Goal: Task Accomplishment & Management: Complete application form

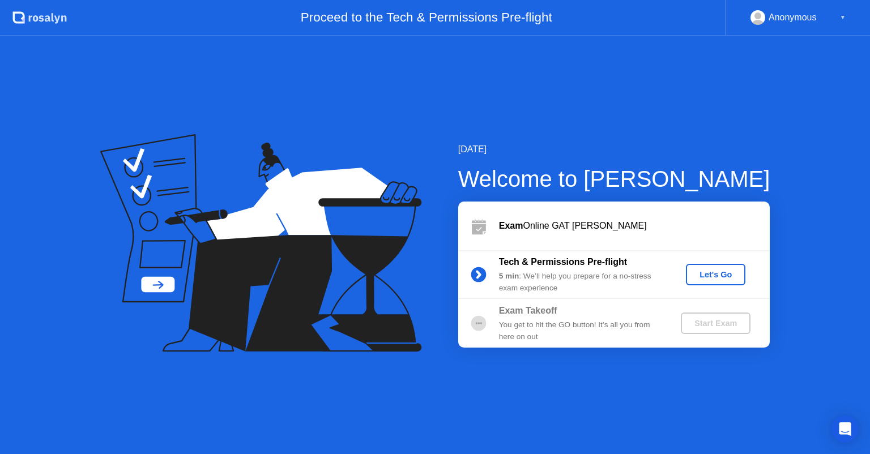
click at [520, 351] on div "[DATE] Welcome to [PERSON_NAME] Exam Online GAT [PERSON_NAME] Tech & Permission…" at bounding box center [435, 245] width 870 height 418
click at [719, 276] on div "Let's Go" at bounding box center [715, 274] width 50 height 9
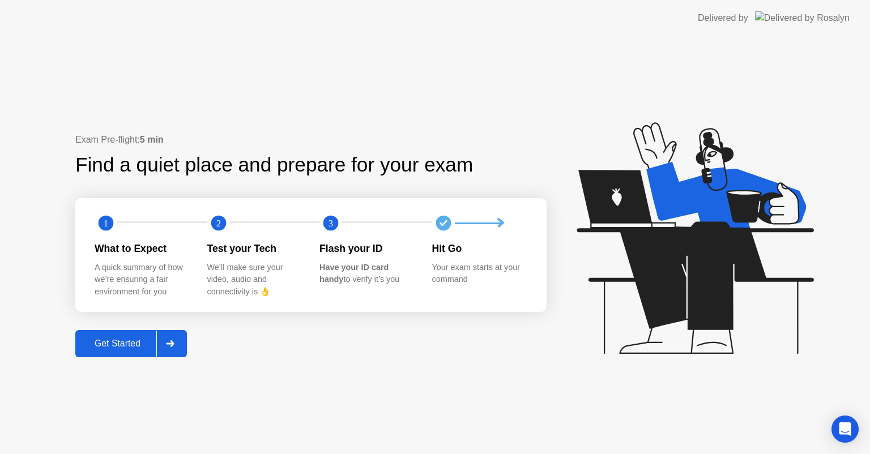
click at [97, 342] on div "Get Started" at bounding box center [118, 344] width 78 height 10
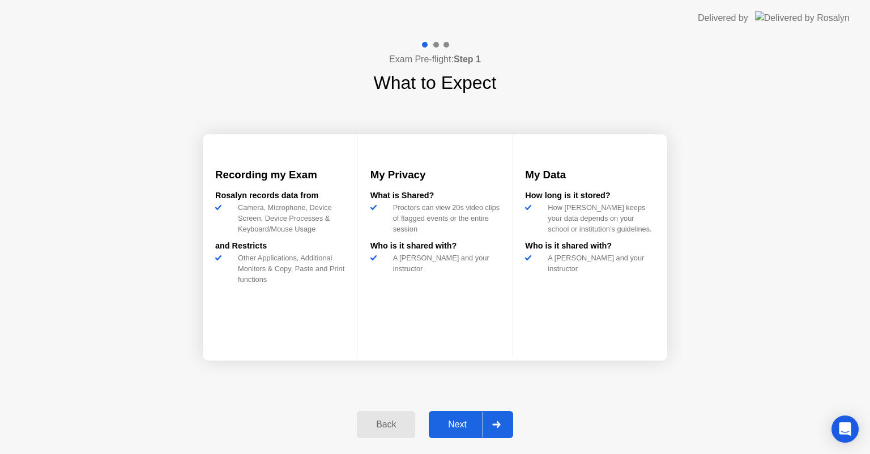
click at [475, 427] on div "Next" at bounding box center [457, 425] width 50 height 10
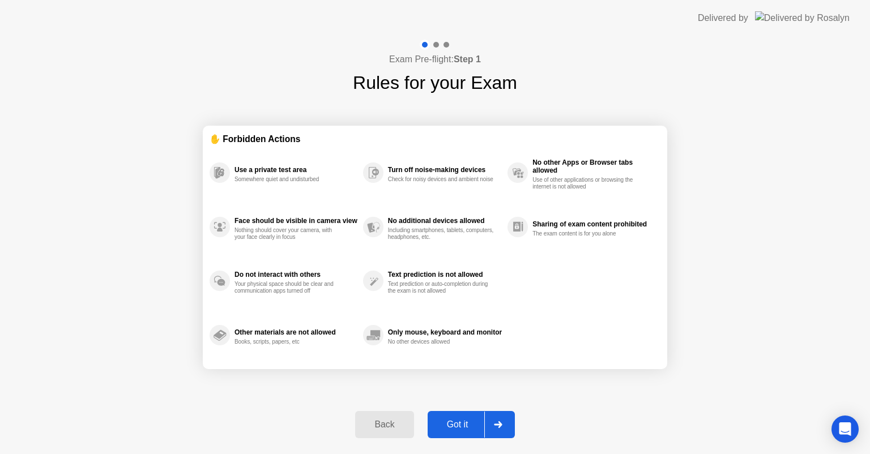
click at [492, 424] on div at bounding box center [497, 425] width 27 height 26
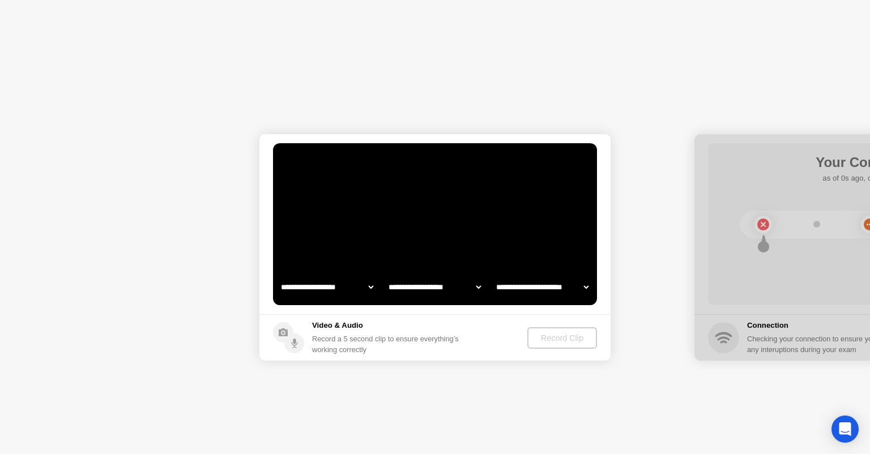
select select "**********"
select select "*******"
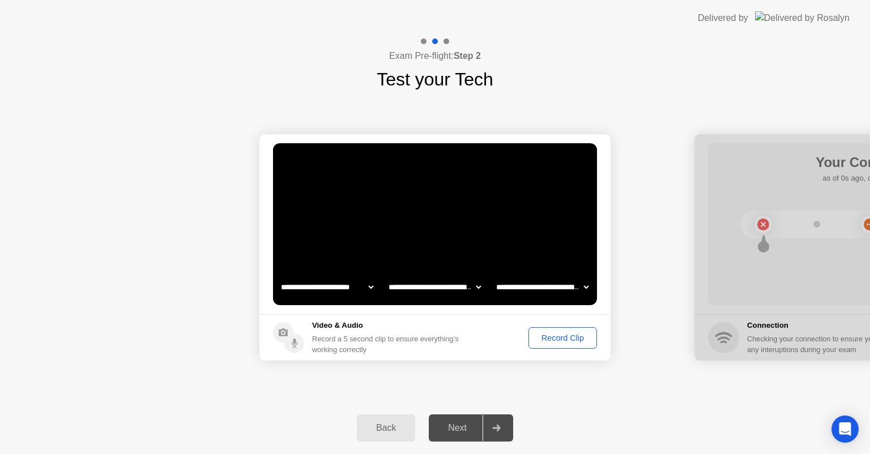
click at [392, 430] on div "Back" at bounding box center [386, 428] width 52 height 10
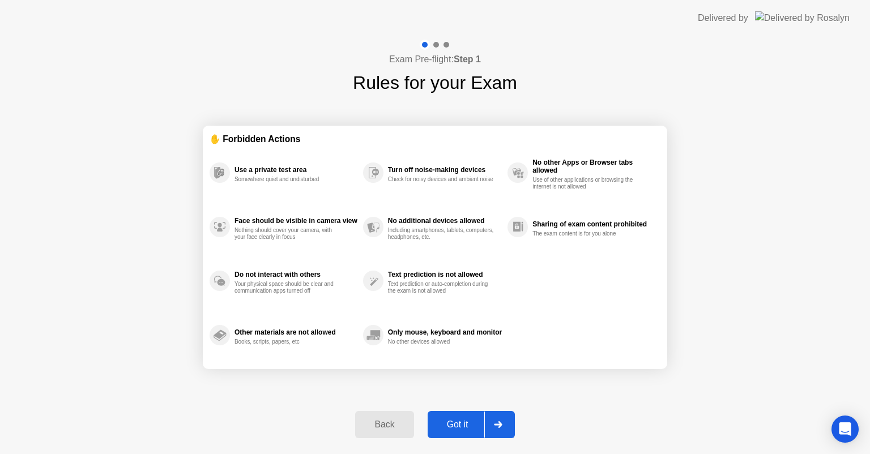
click at [392, 430] on div "Back" at bounding box center [385, 425] width 52 height 10
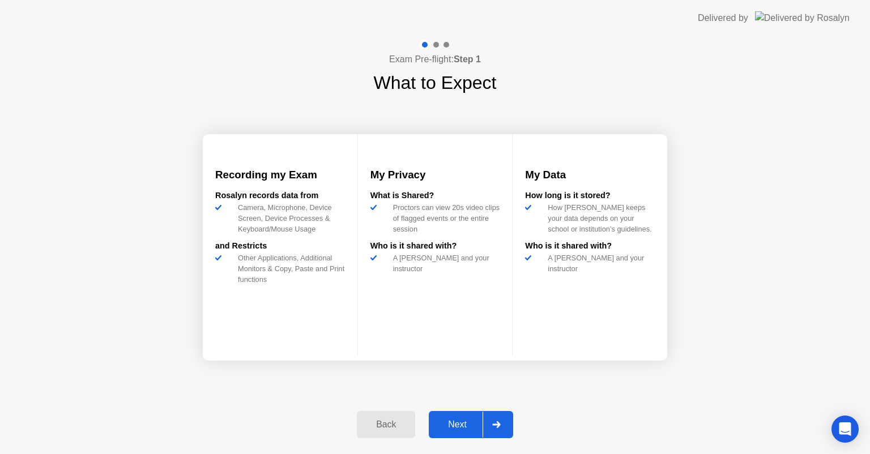
click at [392, 430] on div "Back" at bounding box center [386, 425] width 52 height 10
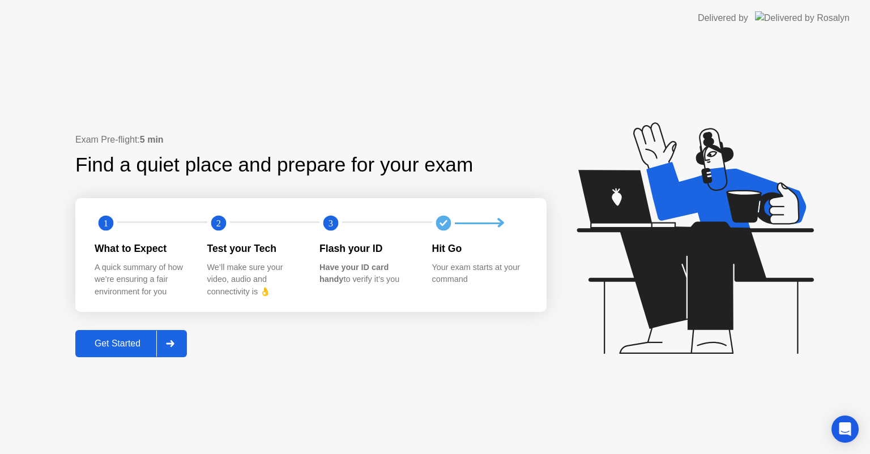
click at [177, 345] on div at bounding box center [169, 344] width 27 height 26
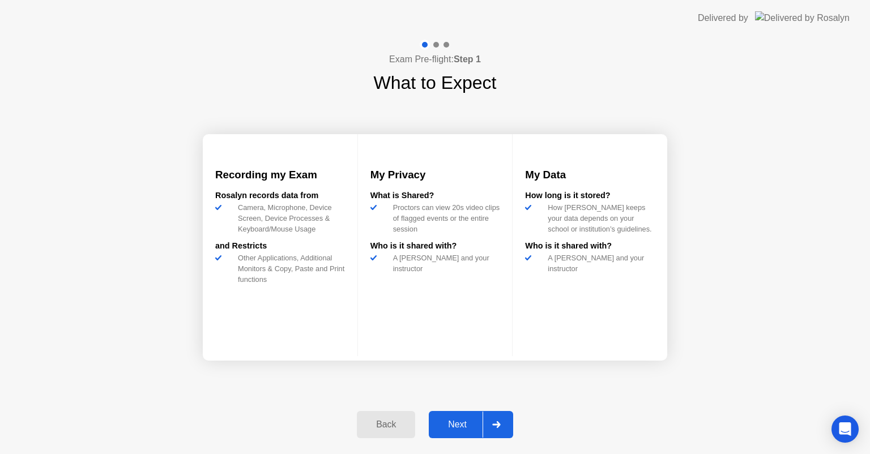
click at [462, 426] on div "Next" at bounding box center [457, 425] width 50 height 10
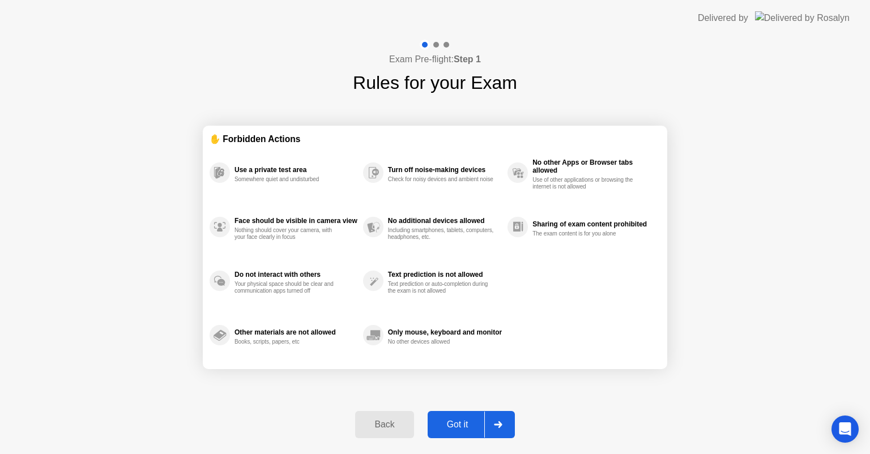
click at [462, 426] on div "Got it" at bounding box center [457, 425] width 53 height 10
select select "**********"
select select "*******"
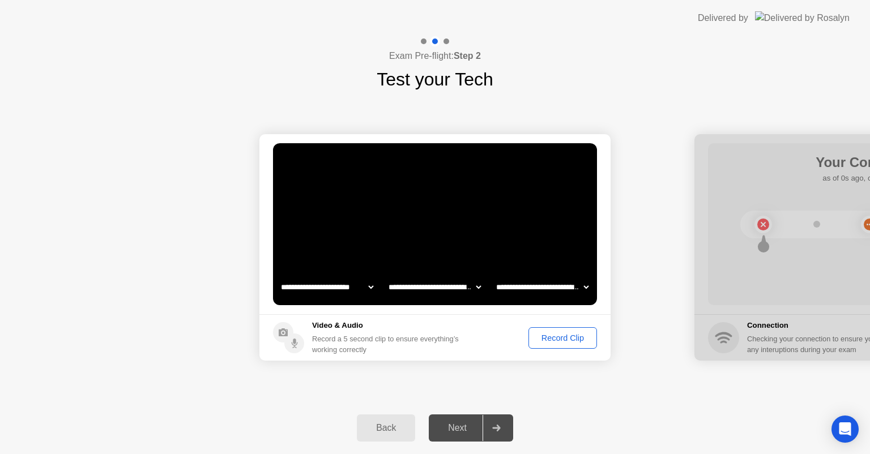
click at [446, 431] on div "Next" at bounding box center [457, 428] width 50 height 10
click at [472, 425] on div "Next" at bounding box center [457, 428] width 50 height 10
click at [494, 428] on icon at bounding box center [496, 428] width 8 height 7
click at [378, 428] on div "Back" at bounding box center [386, 428] width 52 height 10
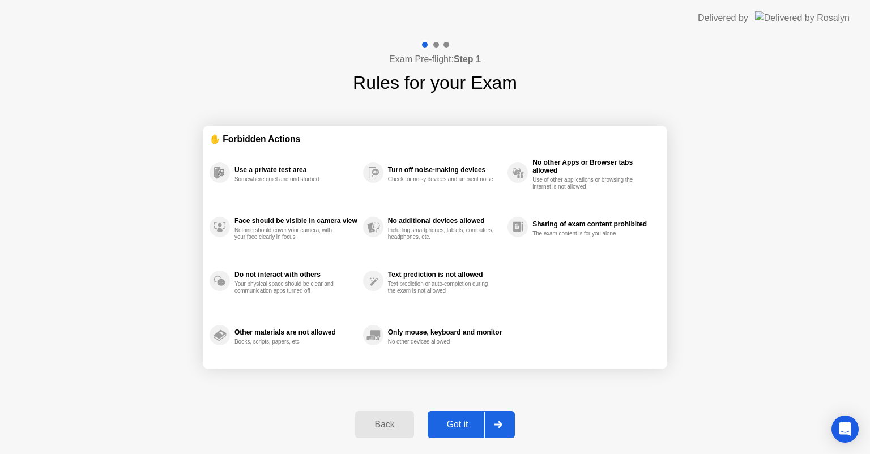
click at [484, 410] on div "Back Got it" at bounding box center [434, 425] width 173 height 52
click at [505, 422] on div at bounding box center [497, 425] width 27 height 26
select select "**********"
select select "*******"
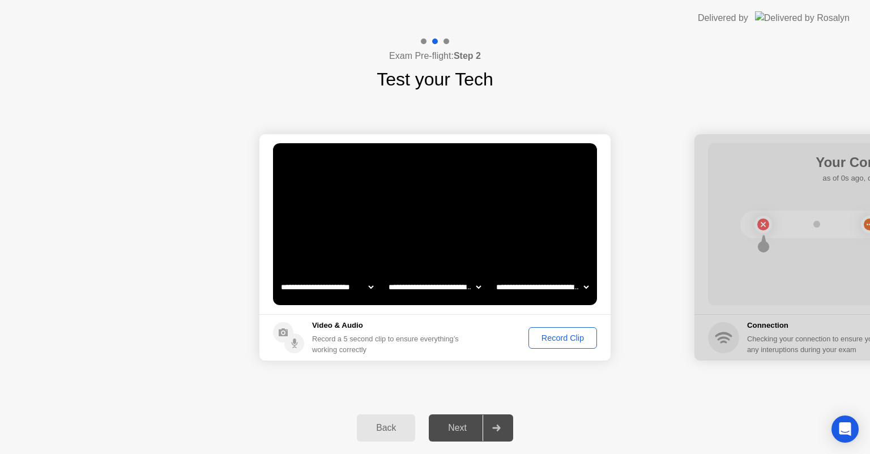
drag, startPoint x: 490, startPoint y: 428, endPoint x: 676, endPoint y: 340, distance: 206.0
click at [676, 340] on div "**********" at bounding box center [435, 245] width 870 height 418
click at [589, 334] on div "Record Clip" at bounding box center [562, 338] width 61 height 9
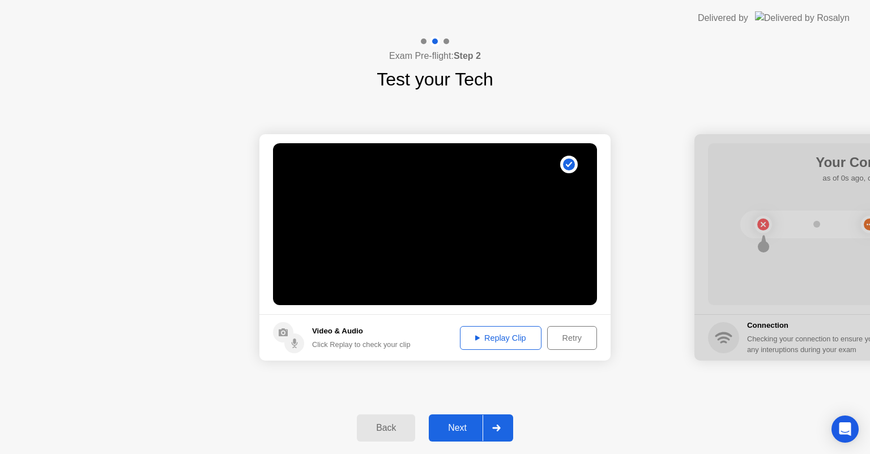
click at [476, 334] on div "Replay Clip" at bounding box center [501, 338] width 74 height 9
click at [475, 338] on icon at bounding box center [477, 337] width 5 height 5
click at [475, 336] on icon at bounding box center [477, 337] width 5 height 5
click at [459, 424] on div "Next" at bounding box center [457, 428] width 50 height 10
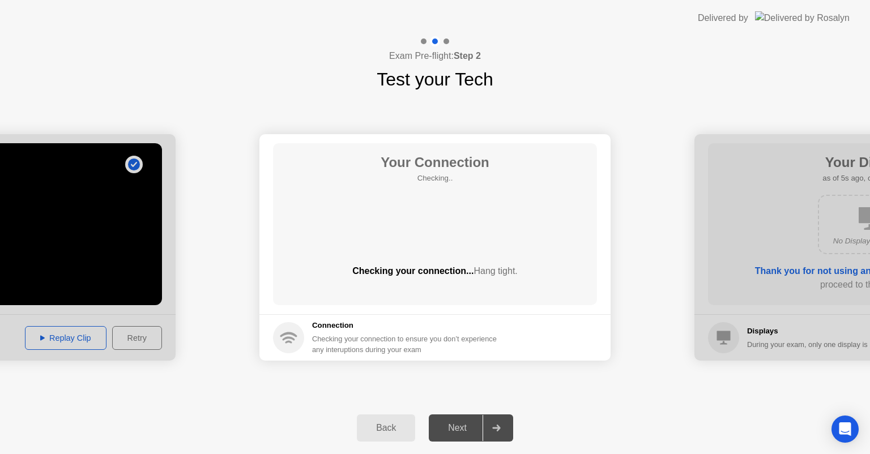
click at [493, 421] on div at bounding box center [496, 428] width 27 height 26
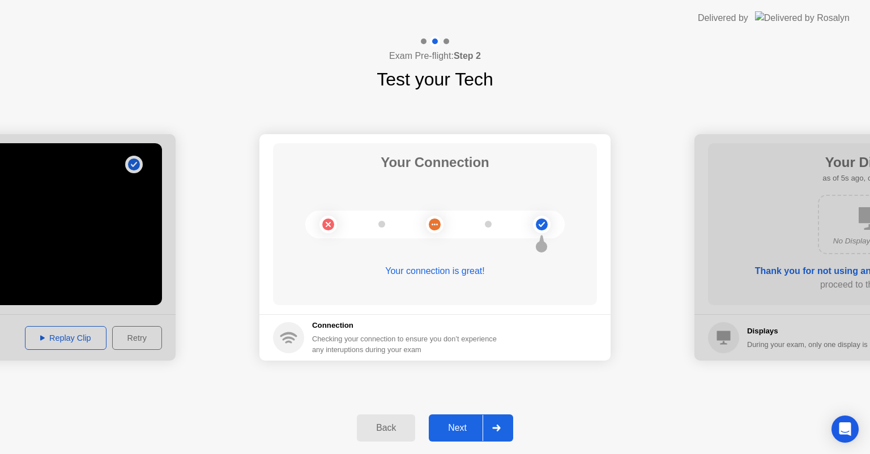
click at [491, 426] on div at bounding box center [496, 428] width 27 height 26
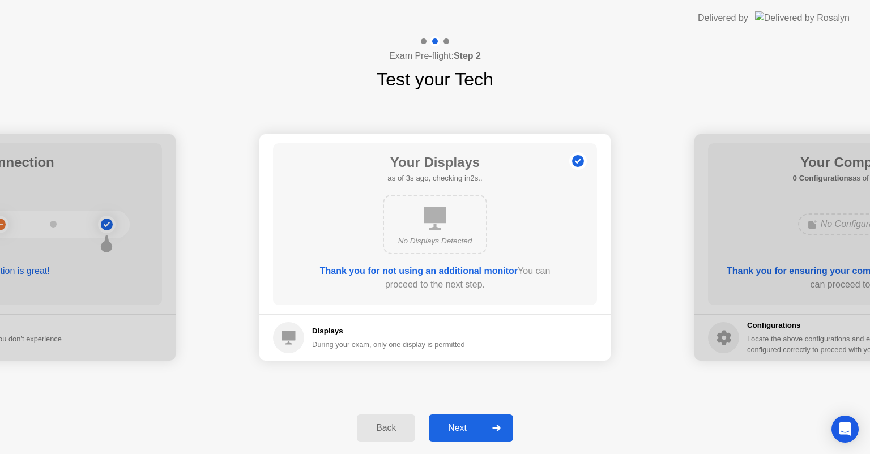
click at [501, 420] on div at bounding box center [496, 428] width 27 height 26
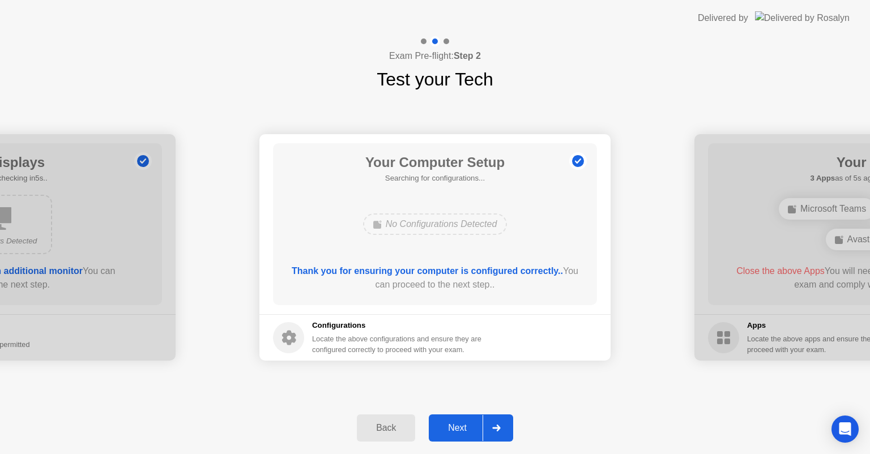
click at [501, 420] on div at bounding box center [496, 428] width 27 height 26
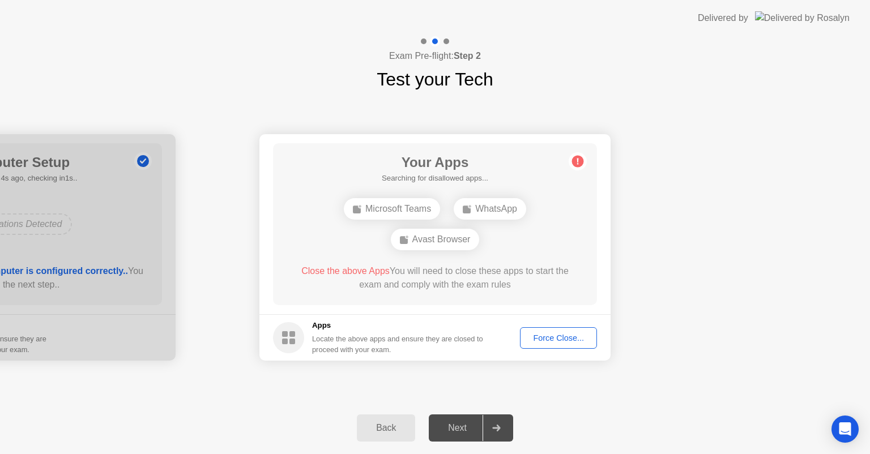
click at [493, 210] on div "WhatsApp" at bounding box center [490, 209] width 73 height 22
click at [491, 428] on div at bounding box center [496, 428] width 27 height 26
click at [496, 408] on div "Back Next" at bounding box center [435, 428] width 870 height 52
click at [550, 334] on div "Force Close..." at bounding box center [558, 338] width 69 height 9
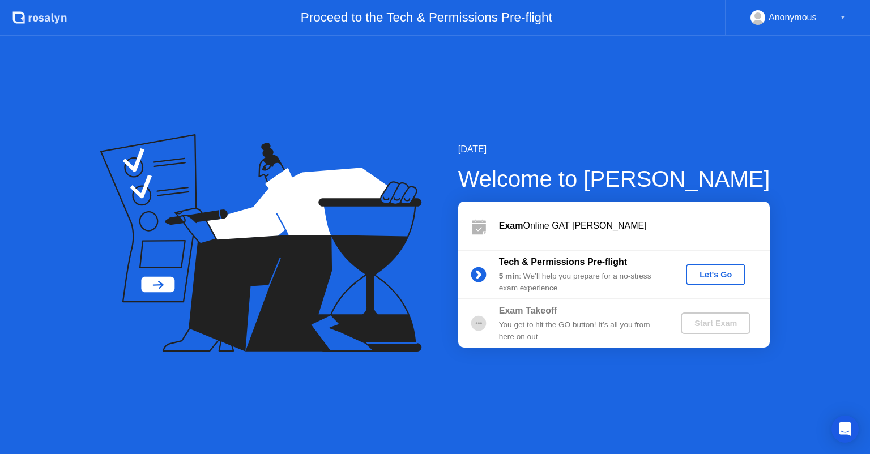
click at [538, 336] on div "You get to hit the GO button! It’s all you from here on out" at bounding box center [580, 330] width 163 height 23
click at [725, 267] on button "Let's Go" at bounding box center [715, 275] width 59 height 22
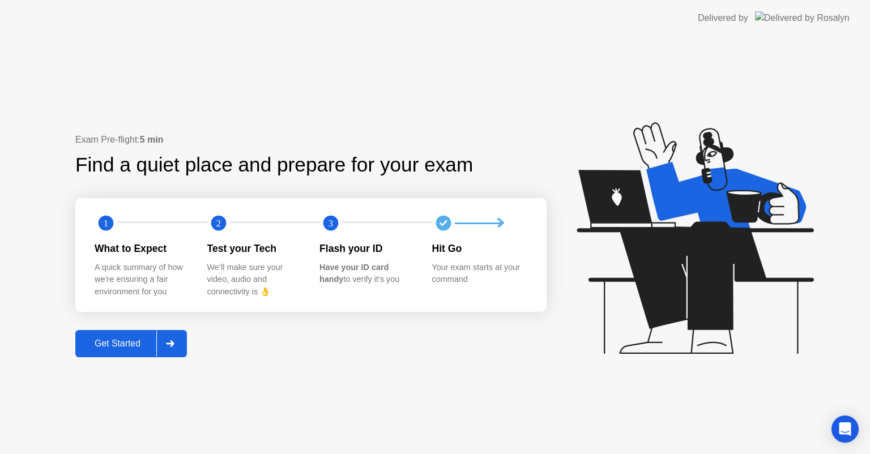
click at [165, 334] on div at bounding box center [169, 344] width 27 height 26
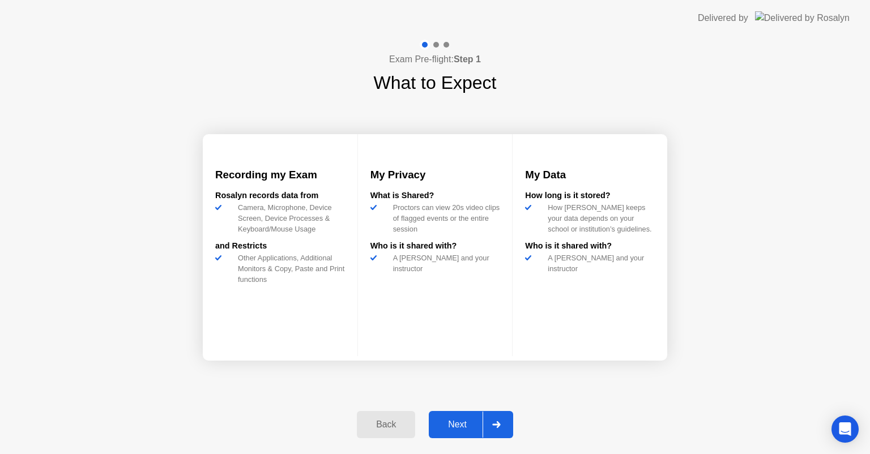
click at [389, 420] on div "Back" at bounding box center [386, 425] width 52 height 10
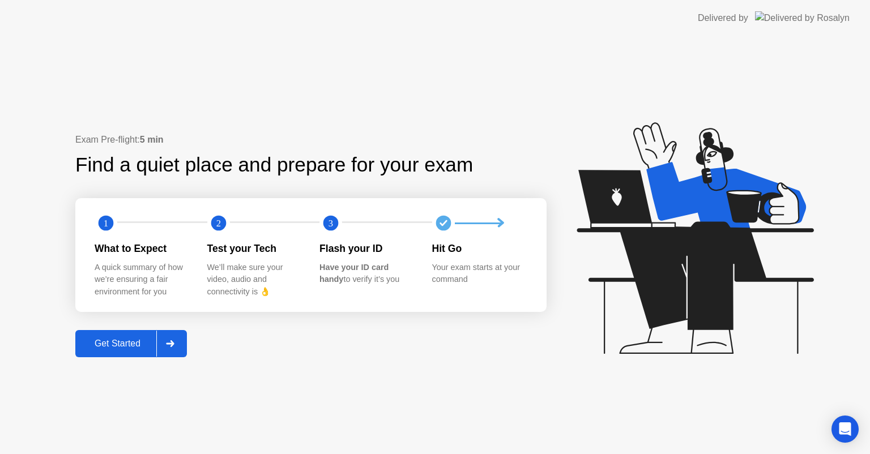
click at [167, 341] on div at bounding box center [169, 344] width 27 height 26
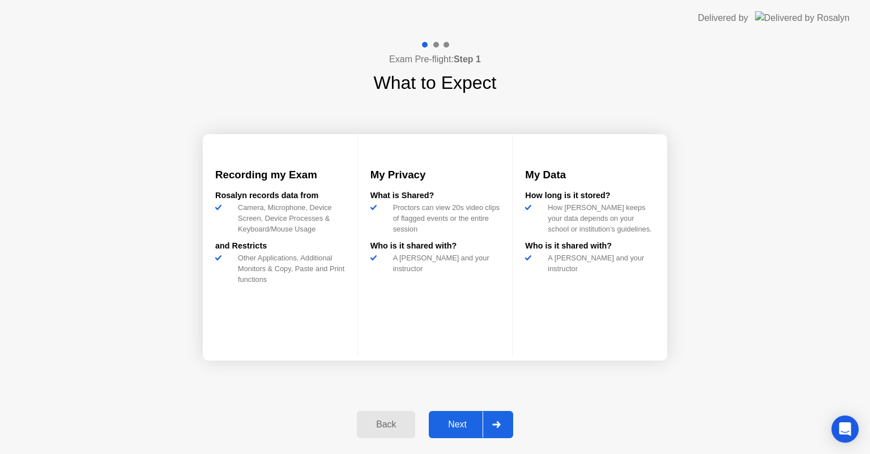
click at [496, 416] on div at bounding box center [496, 425] width 27 height 26
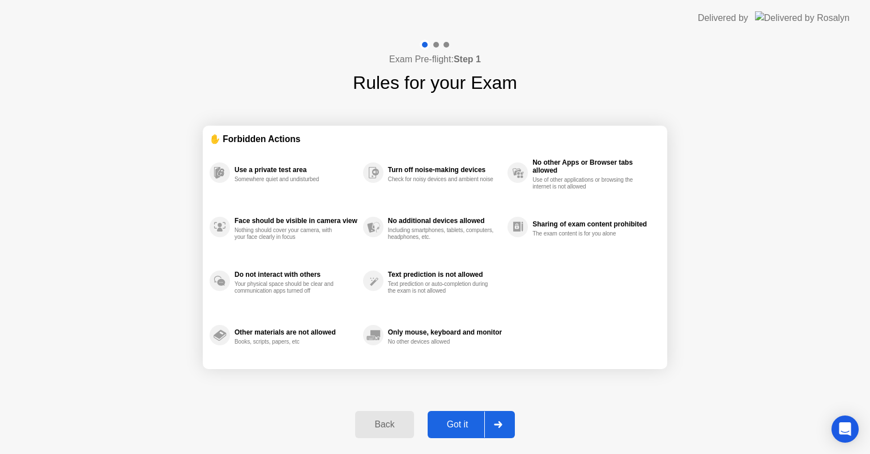
click at [471, 420] on div "Got it" at bounding box center [457, 425] width 53 height 10
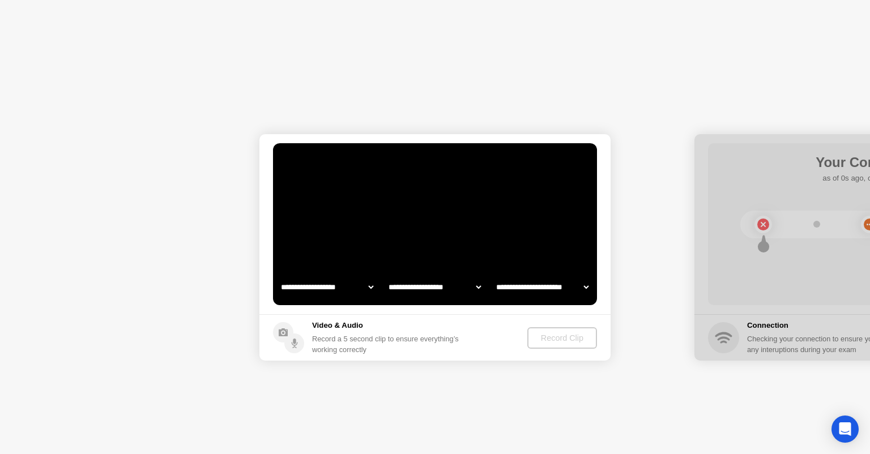
select select "**********"
select select "*******"
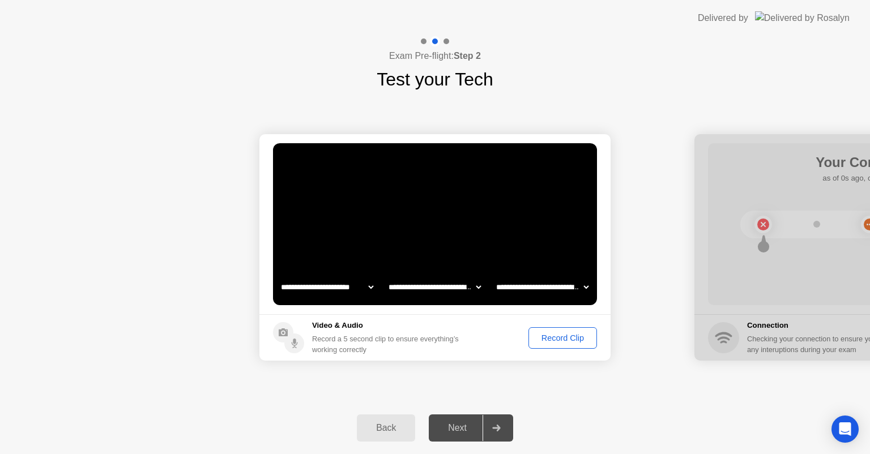
click at [560, 337] on div "Record Clip" at bounding box center [562, 338] width 61 height 9
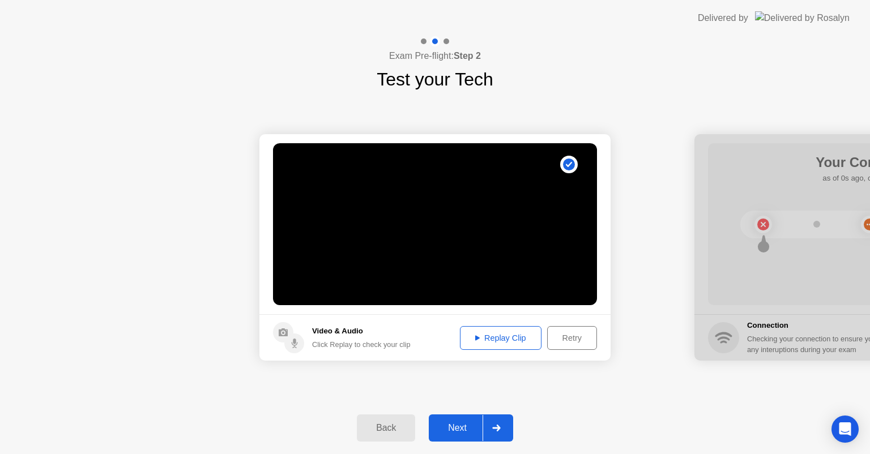
click at [496, 425] on icon at bounding box center [496, 428] width 8 height 7
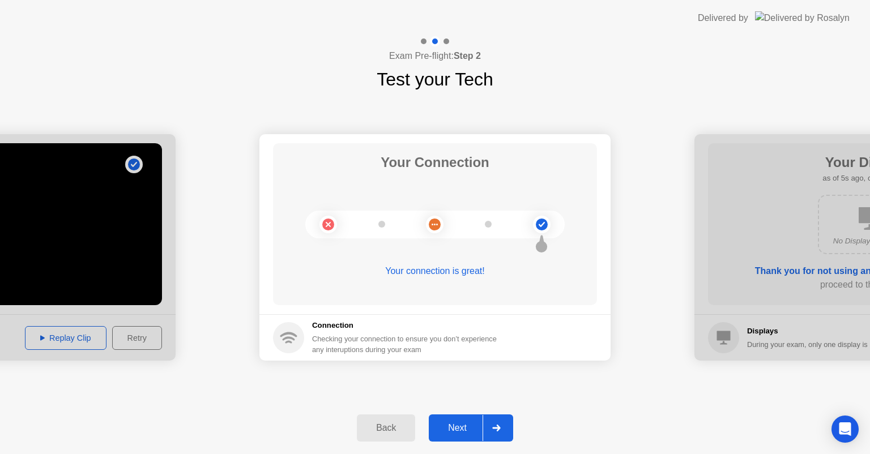
click at [496, 425] on icon at bounding box center [496, 428] width 8 height 7
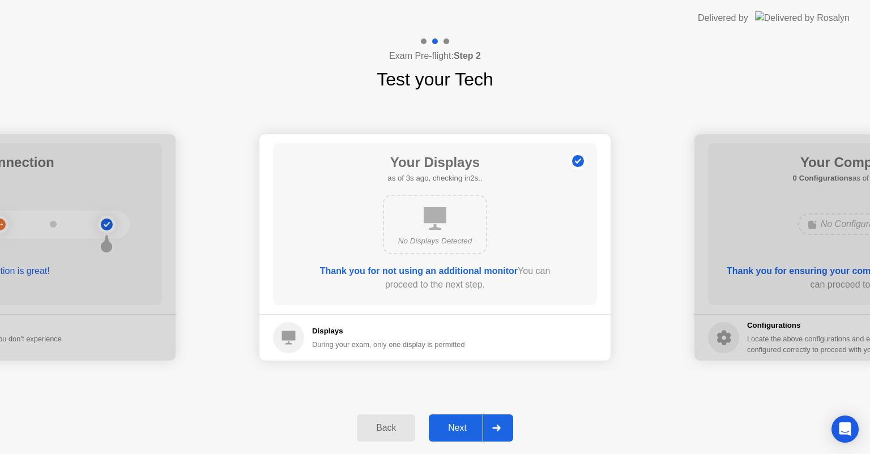
click at [445, 423] on div "Next" at bounding box center [457, 428] width 50 height 10
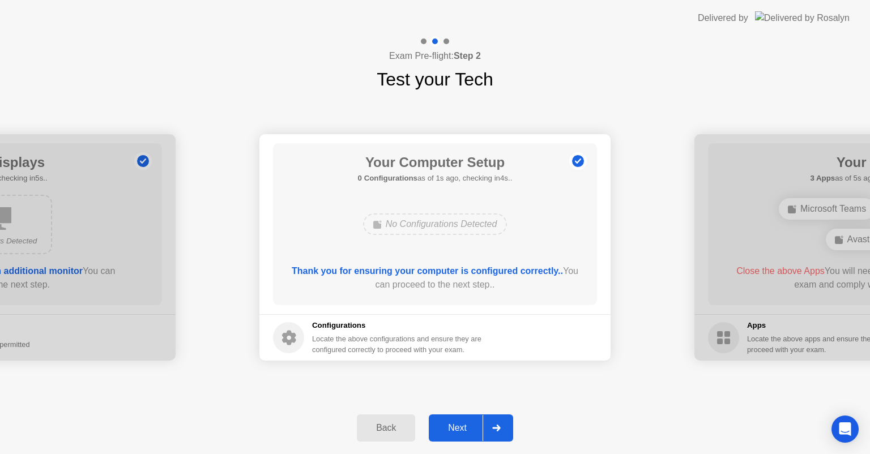
click at [494, 427] on icon at bounding box center [496, 428] width 8 height 7
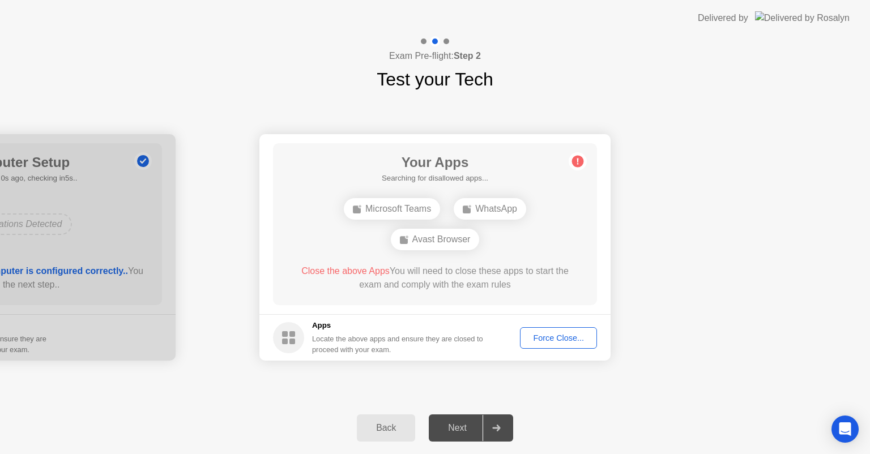
click at [549, 338] on div "Force Close..." at bounding box center [558, 338] width 69 height 9
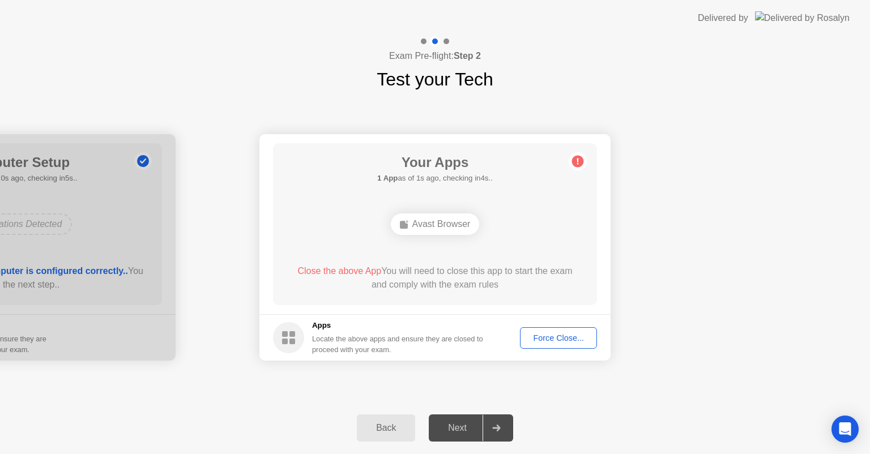
click at [445, 222] on div "Avast Browser" at bounding box center [435, 225] width 89 height 22
click at [407, 225] on div "Avast Browser" at bounding box center [435, 225] width 89 height 22
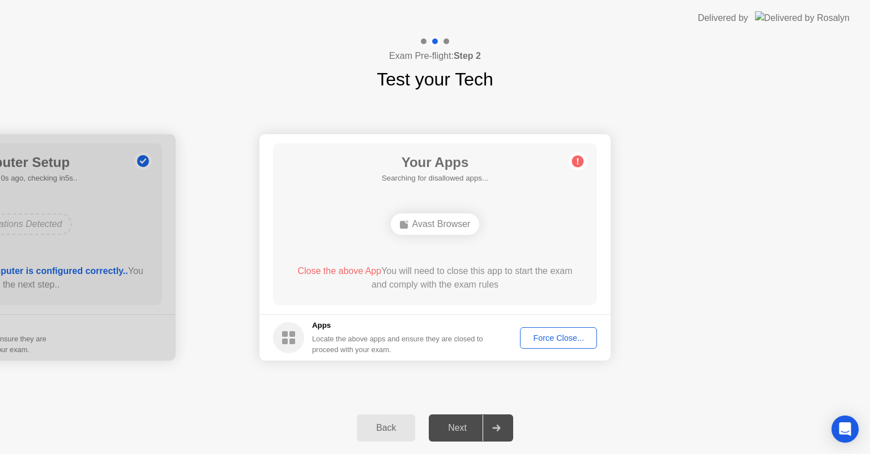
click at [401, 224] on rect at bounding box center [404, 225] width 8 height 8
drag, startPoint x: 466, startPoint y: 427, endPoint x: 552, endPoint y: 372, distance: 101.7
click at [552, 372] on div "**********" at bounding box center [435, 245] width 870 height 418
click at [496, 419] on div at bounding box center [496, 428] width 27 height 26
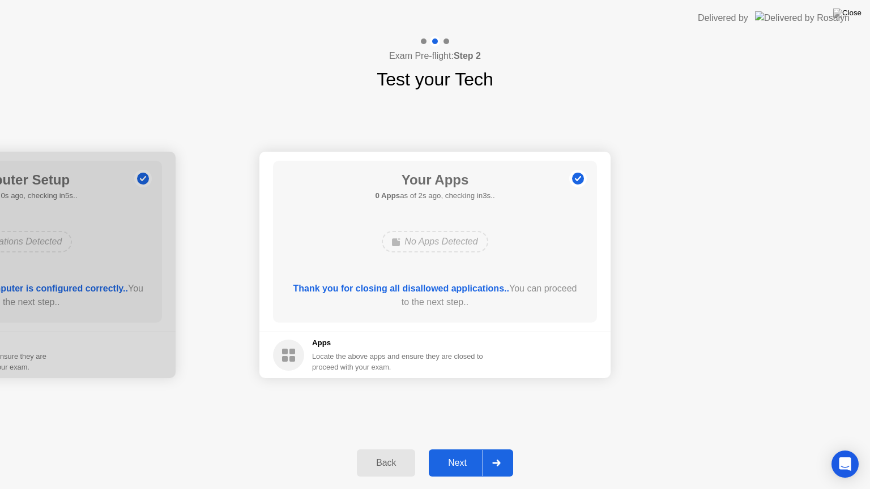
click at [498, 454] on icon at bounding box center [496, 463] width 8 height 7
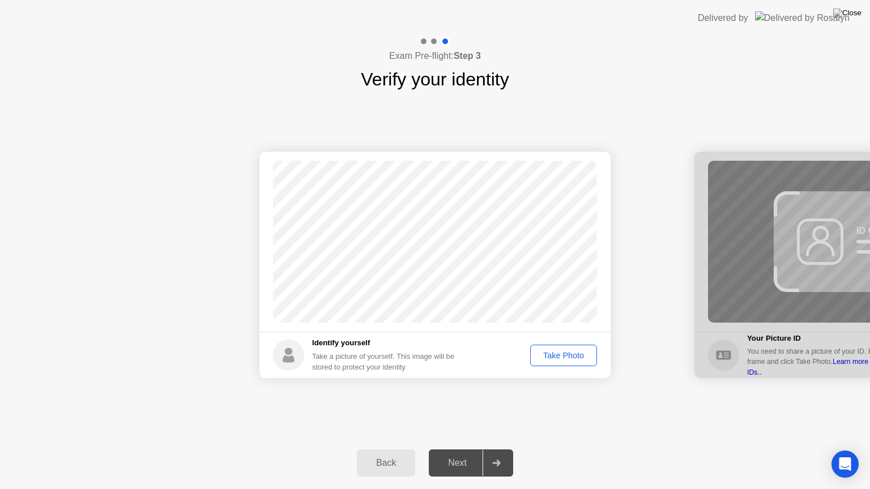
click at [560, 354] on div "Take Photo" at bounding box center [563, 355] width 59 height 9
click at [497, 454] on div at bounding box center [496, 463] width 27 height 26
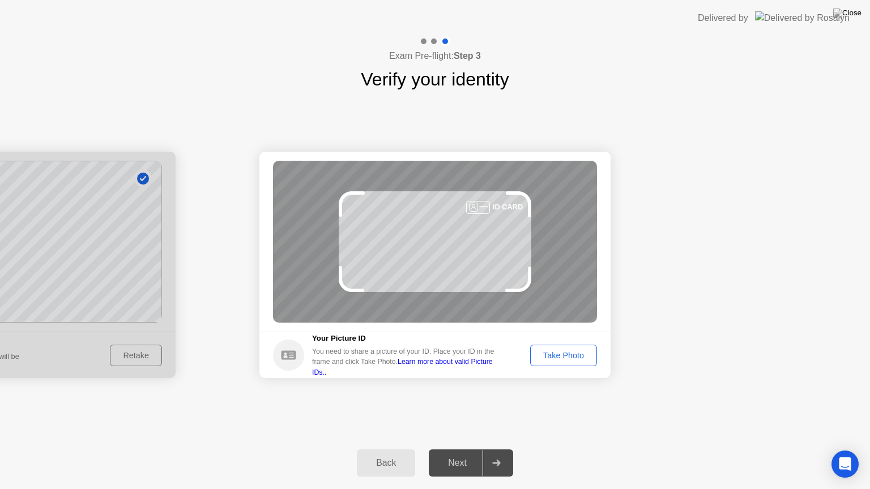
click at [568, 359] on div "Take Photo" at bounding box center [563, 355] width 59 height 9
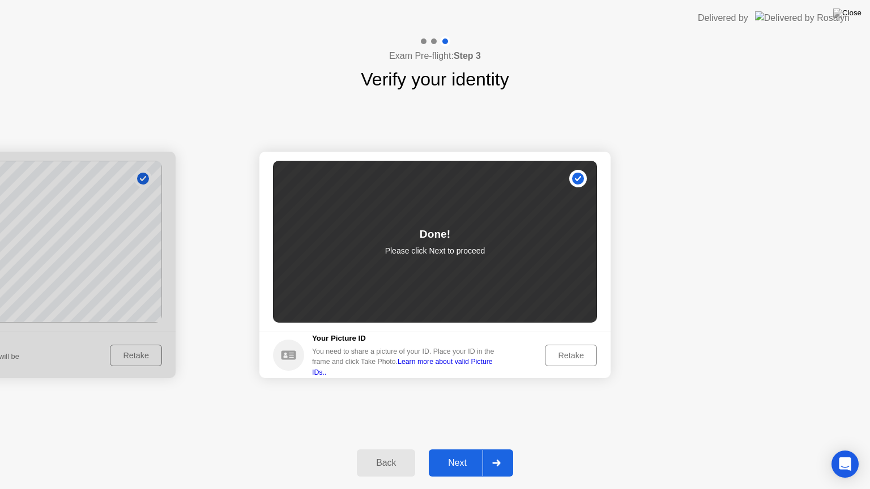
click at [497, 454] on icon at bounding box center [496, 463] width 8 height 7
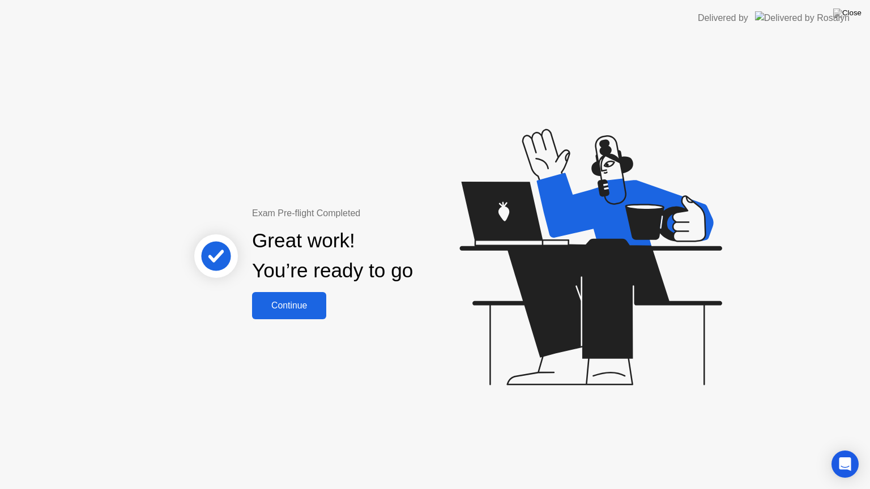
click at [297, 306] on div "Continue" at bounding box center [288, 306] width 67 height 10
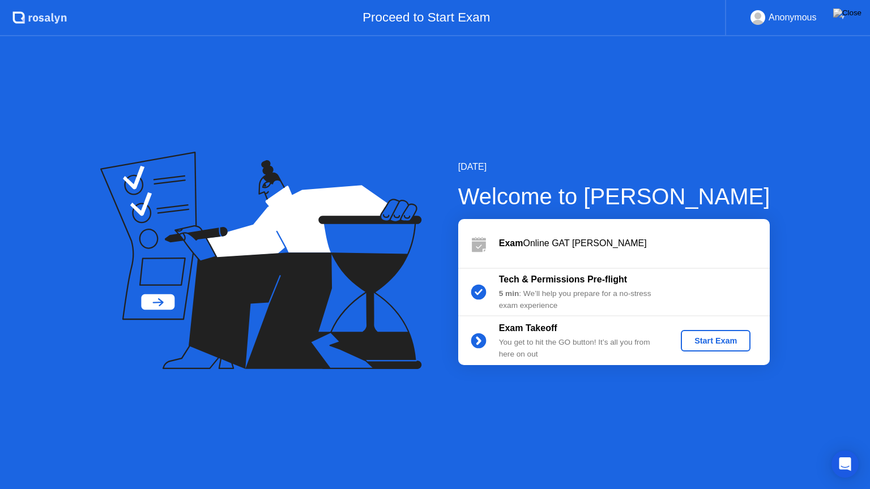
click at [705, 342] on div "Start Exam" at bounding box center [715, 340] width 61 height 9
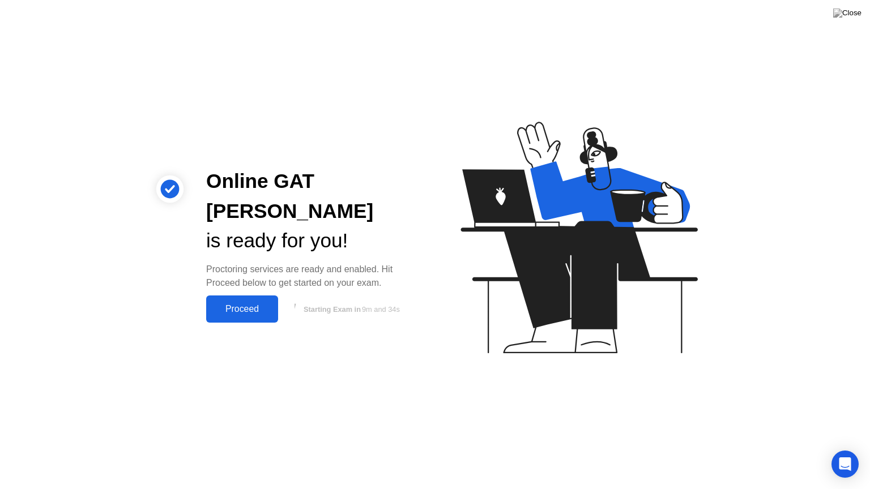
click at [246, 304] on div "Proceed" at bounding box center [242, 309] width 65 height 10
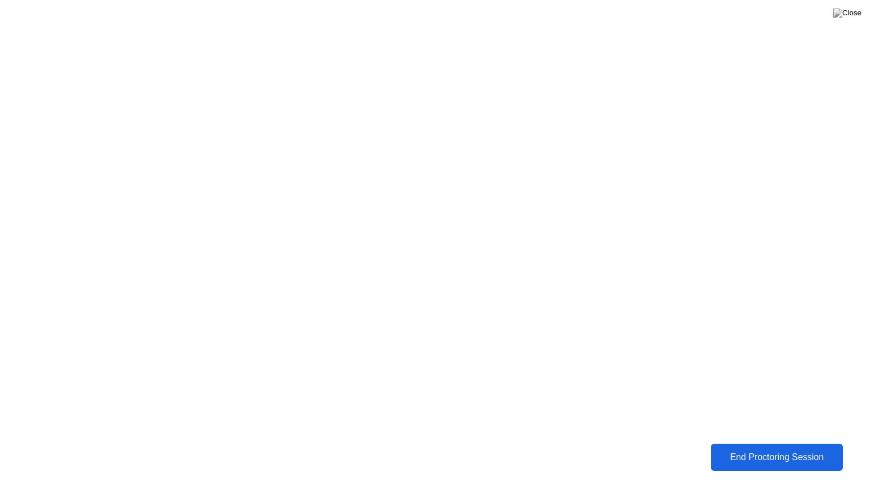
click at [743, 449] on button "End Proctoring Session" at bounding box center [776, 457] width 133 height 27
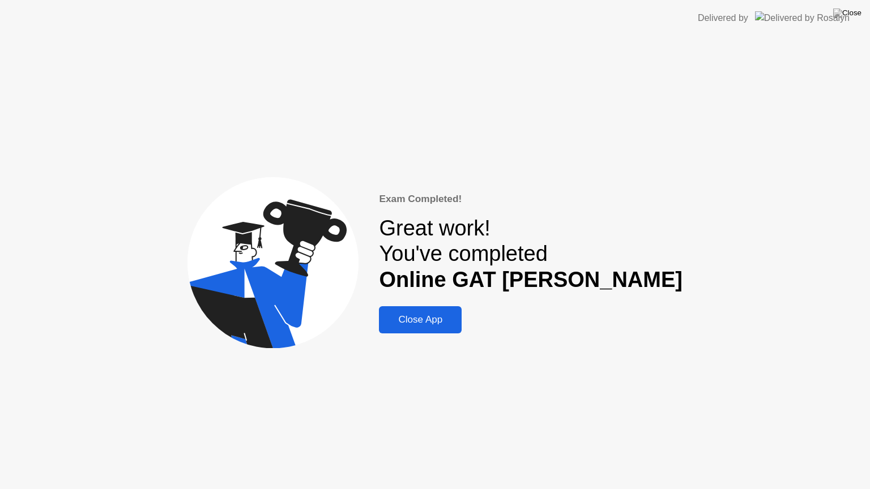
click at [458, 321] on div "Close App" at bounding box center [420, 319] width 76 height 11
